Goal: Task Accomplishment & Management: Use online tool/utility

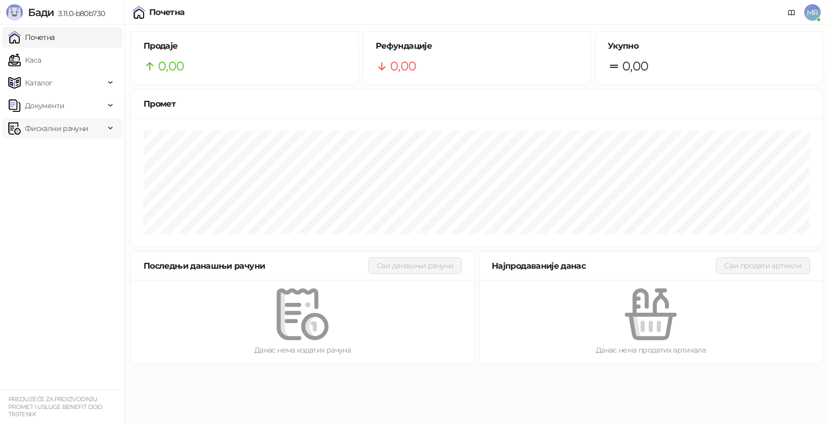
click at [51, 126] on span "Фискални рачуни" at bounding box center [56, 128] width 63 height 21
click at [59, 150] on link "Издати рачуни" at bounding box center [46, 151] width 69 height 21
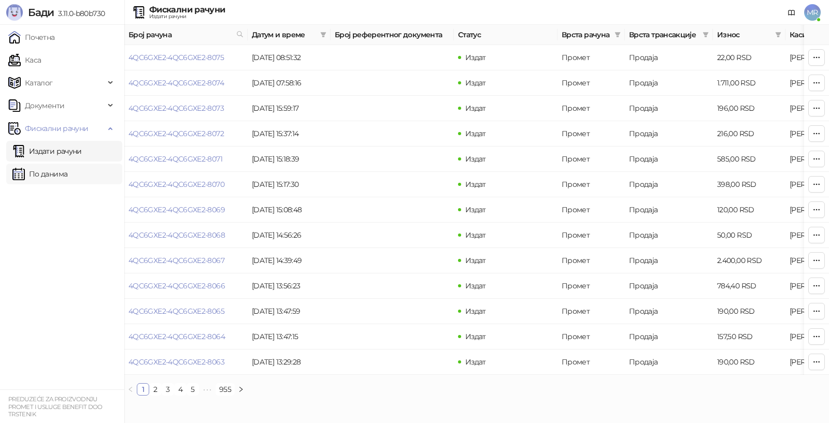
click at [57, 172] on link "По данима" at bounding box center [39, 174] width 55 height 21
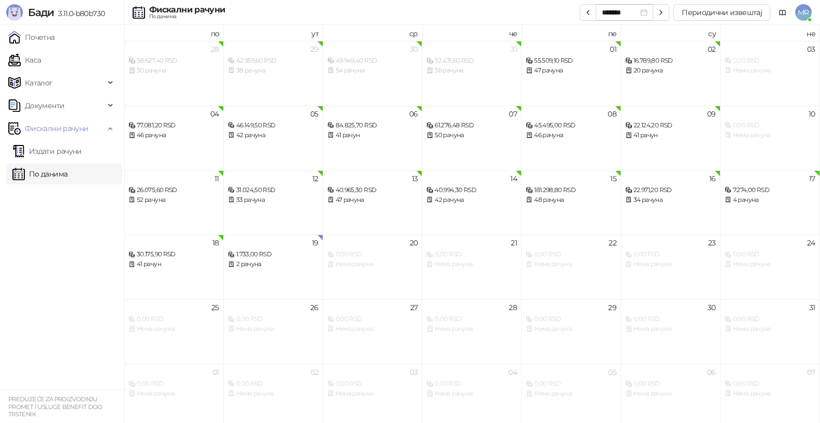
click at [646, 11] on div "*******" at bounding box center [625, 12] width 46 height 11
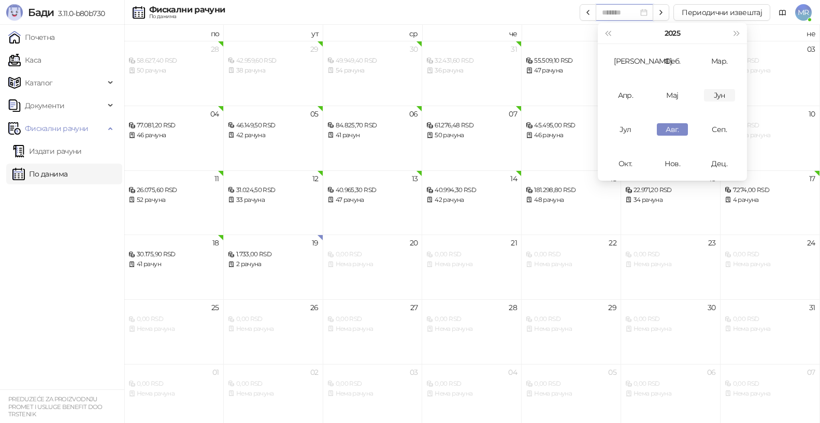
type input "*******"
click at [718, 94] on div "Јун" at bounding box center [719, 95] width 31 height 12
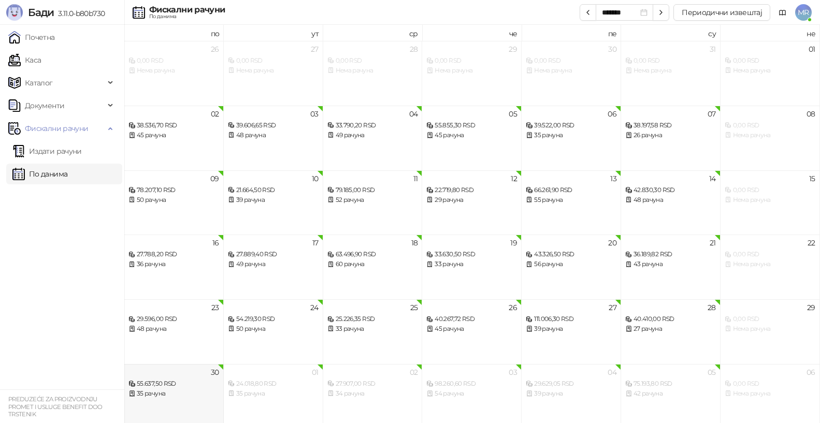
click at [168, 385] on div "55.637,50 RSD" at bounding box center [173, 384] width 91 height 10
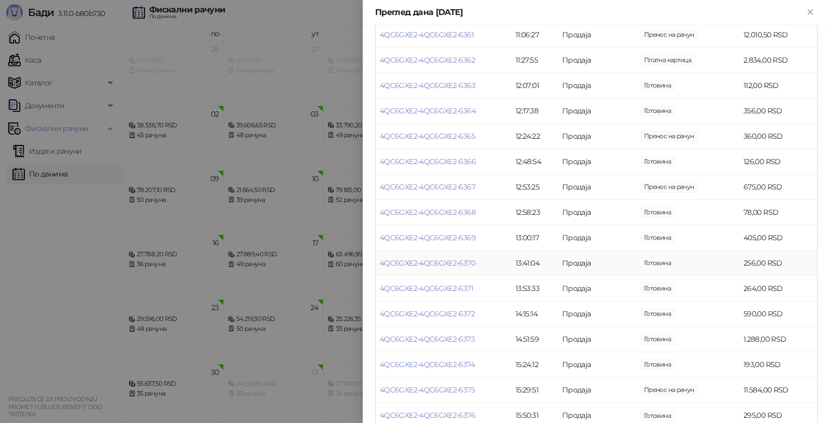
scroll to position [673, 0]
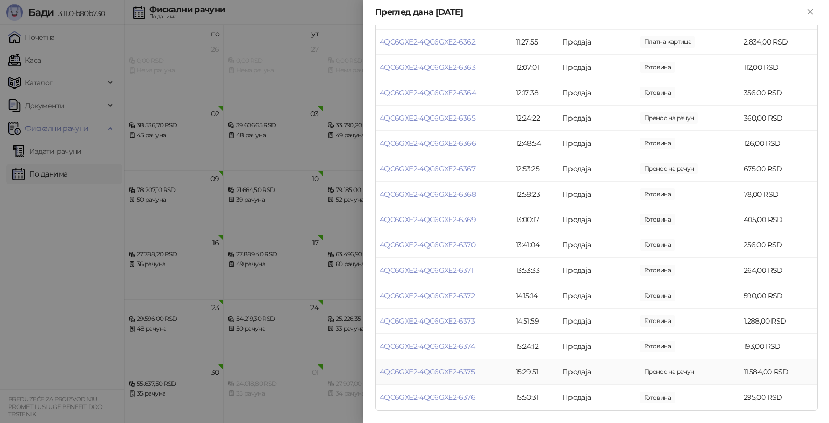
click at [692, 371] on td "Пренос на рачун" at bounding box center [687, 371] width 104 height 25
click at [422, 371] on link "4QC6GXE2-4QC6GXE2-6375" at bounding box center [427, 371] width 95 height 9
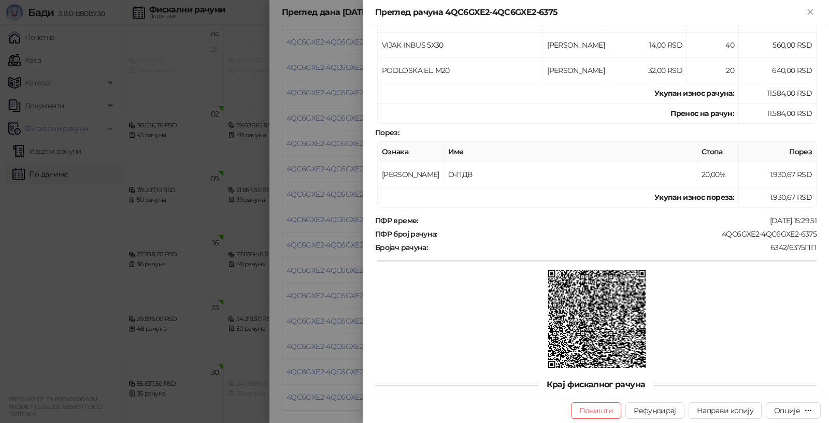
scroll to position [253, 0]
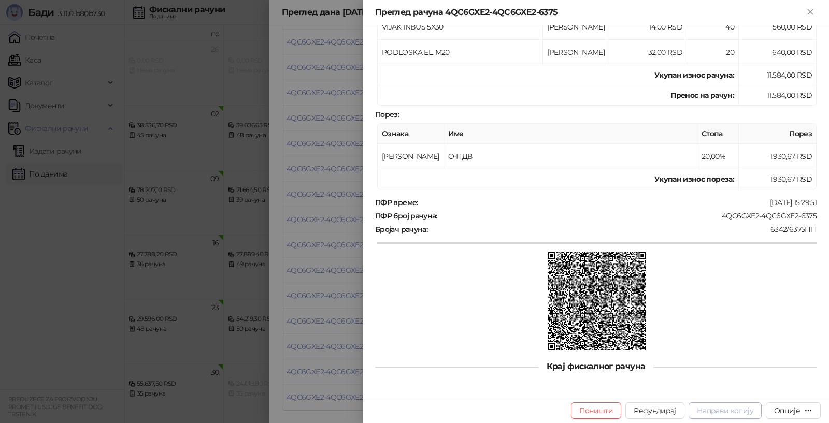
click at [729, 409] on span "Направи копију" at bounding box center [725, 410] width 56 height 9
type input "**********"
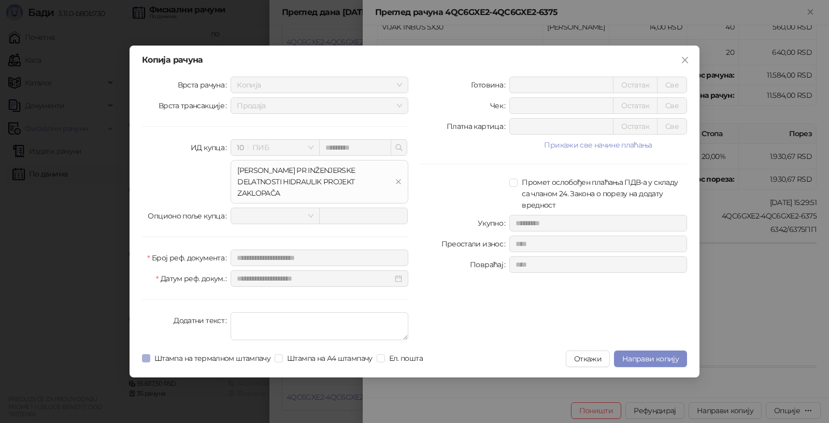
click at [214, 357] on span "Штампа на термалном штампачу" at bounding box center [212, 358] width 124 height 11
click at [649, 358] on span "Направи копију" at bounding box center [650, 358] width 56 height 9
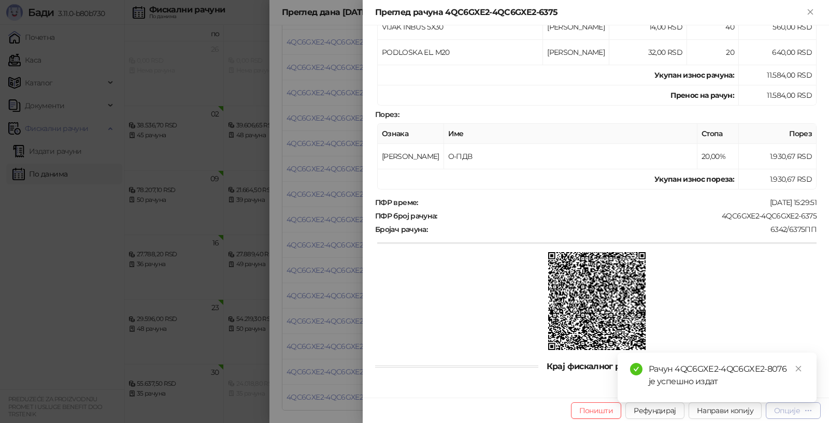
click at [806, 412] on icon "button" at bounding box center [808, 411] width 8 height 8
click at [745, 340] on span "Штампај на термалном штампачу" at bounding box center [749, 340] width 126 height 11
click at [808, 9] on icon "Close" at bounding box center [809, 11] width 9 height 9
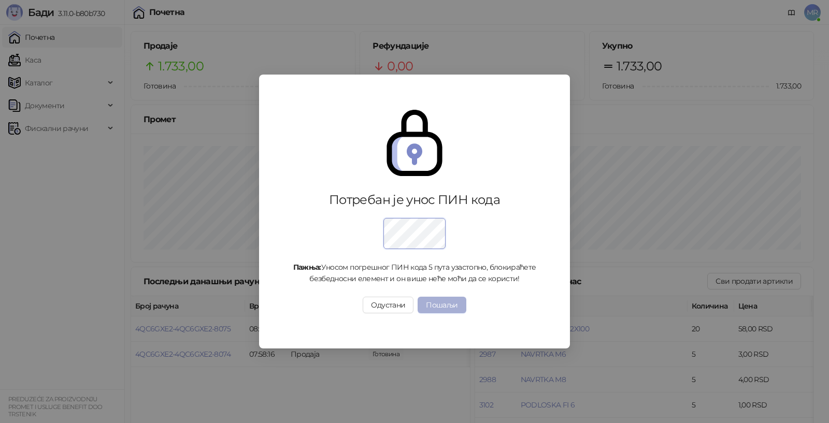
click at [444, 304] on button "Пошаљи" at bounding box center [441, 305] width 48 height 17
